Goal: Information Seeking & Learning: Learn about a topic

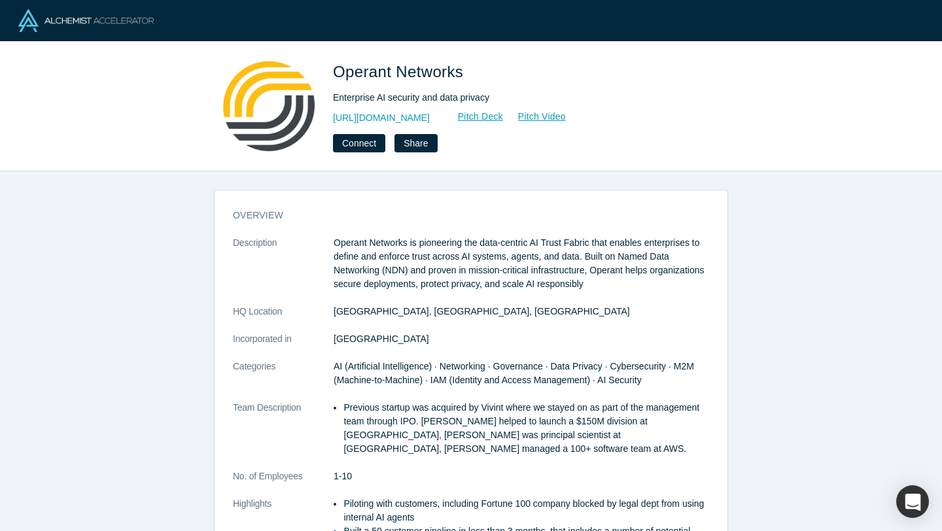
click at [430, 227] on div "overview Description Operant Networks is pioneering the data-centric AI Trust F…" at bounding box center [471, 400] width 513 height 403
click at [430, 120] on link "http://www.operantnetworks.com/" at bounding box center [381, 118] width 97 height 14
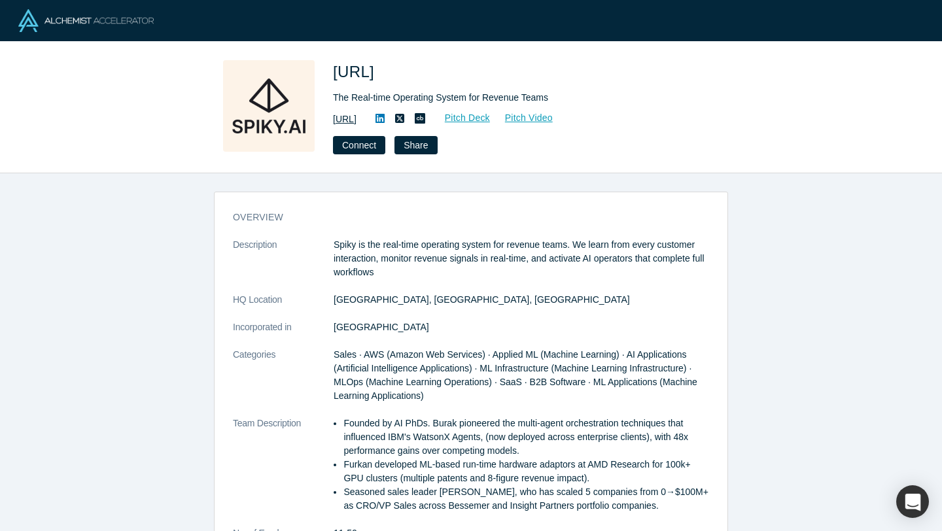
click at [356, 116] on link "[URL]" at bounding box center [345, 119] width 24 height 14
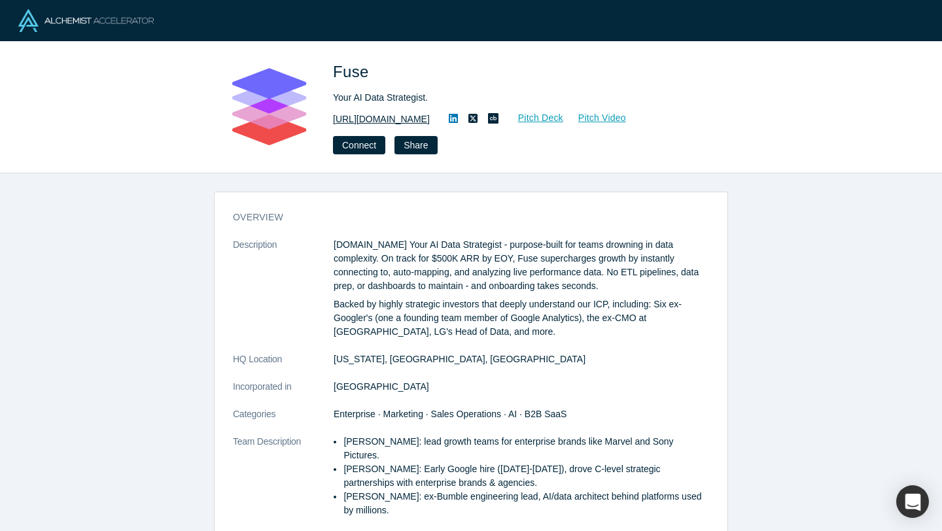
click at [362, 113] on link "http://fuse.is" at bounding box center [381, 119] width 97 height 14
